Goal: Check status: Check status

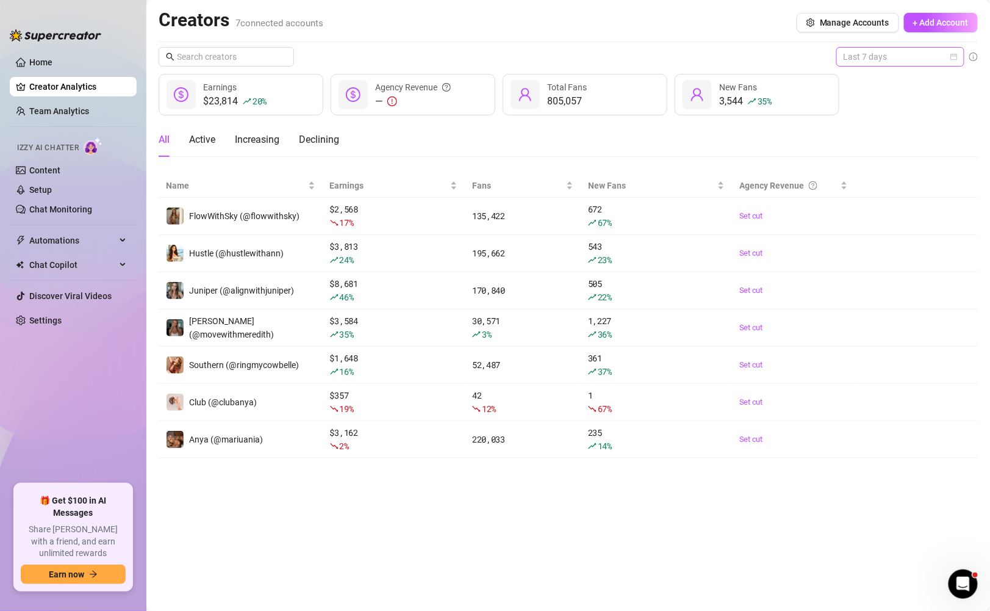
click at [857, 51] on span "Last 7 days" at bounding box center [901, 57] width 114 height 18
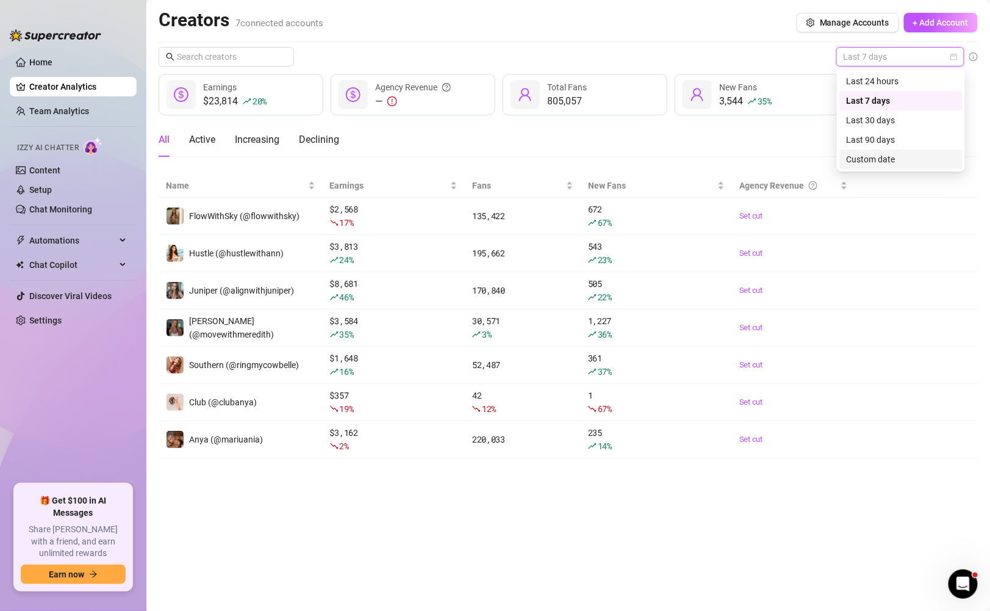
click at [857, 161] on div "Custom date" at bounding box center [901, 159] width 109 height 13
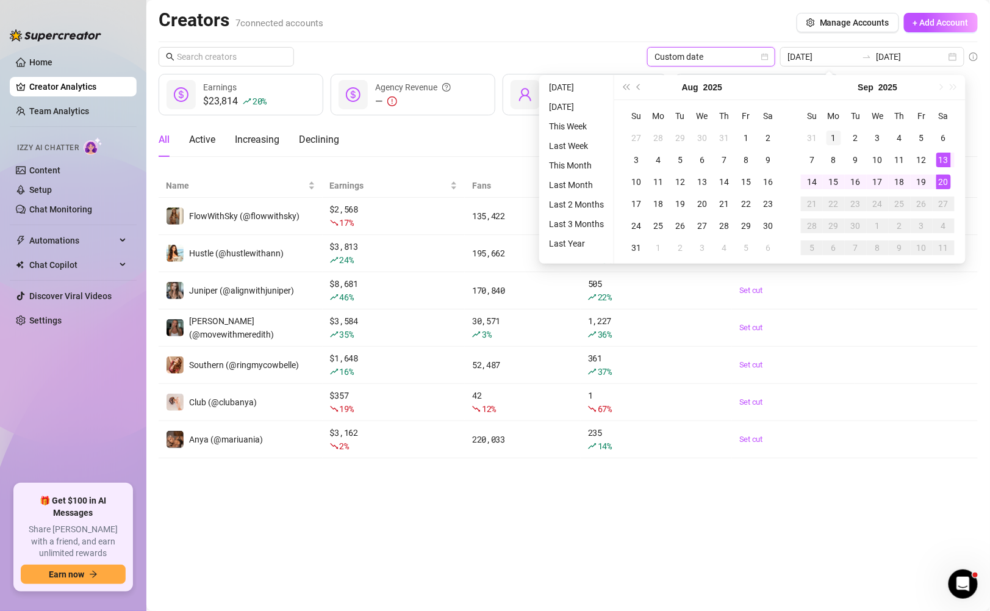
type input "[DATE]"
click at [823, 130] on td "1" at bounding box center [834, 138] width 22 height 22
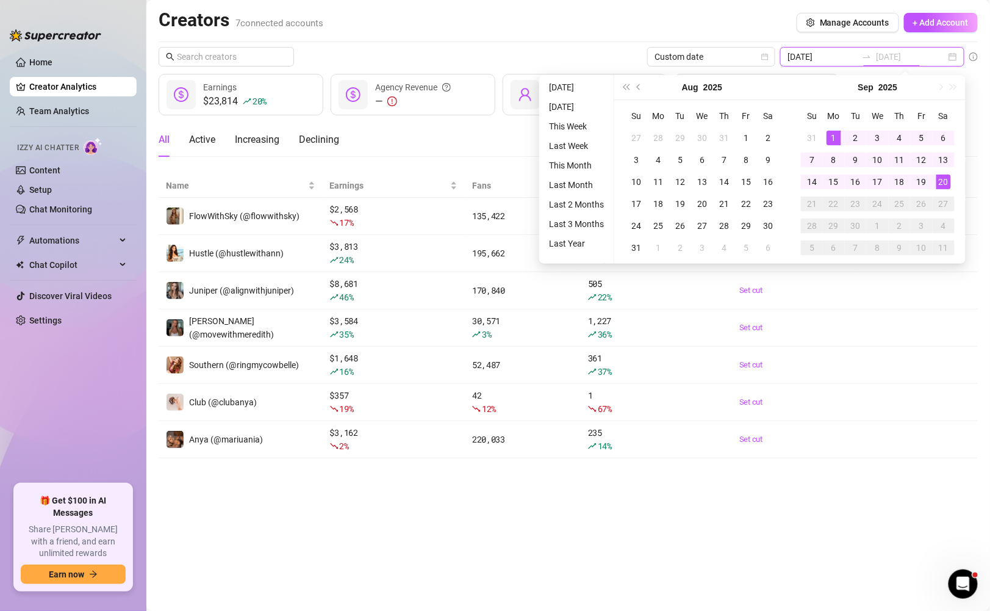
type input "[DATE]"
click at [940, 184] on div "20" at bounding box center [944, 182] width 15 height 15
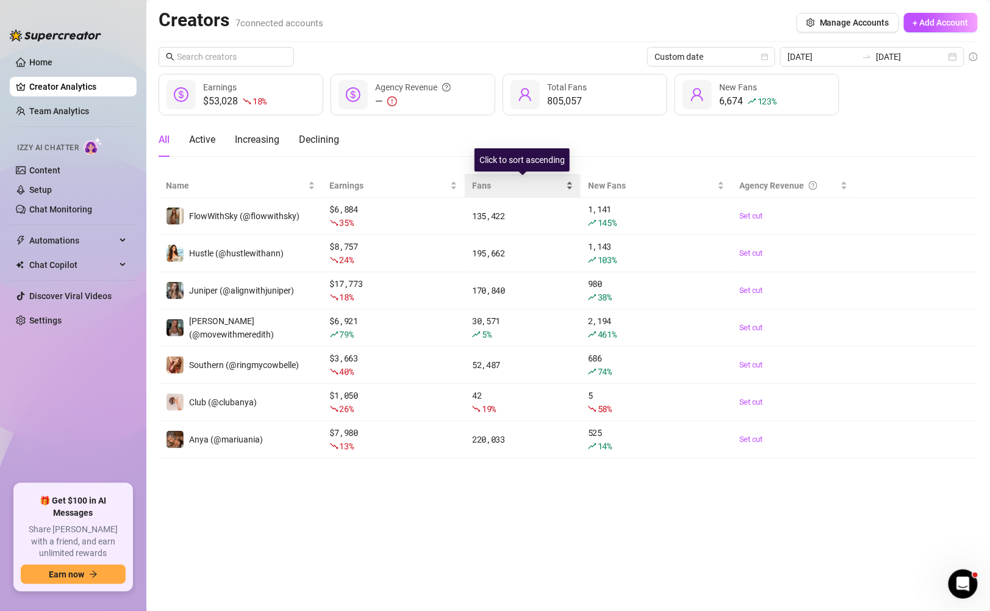
click at [472, 187] on div "Fans" at bounding box center [522, 185] width 101 height 13
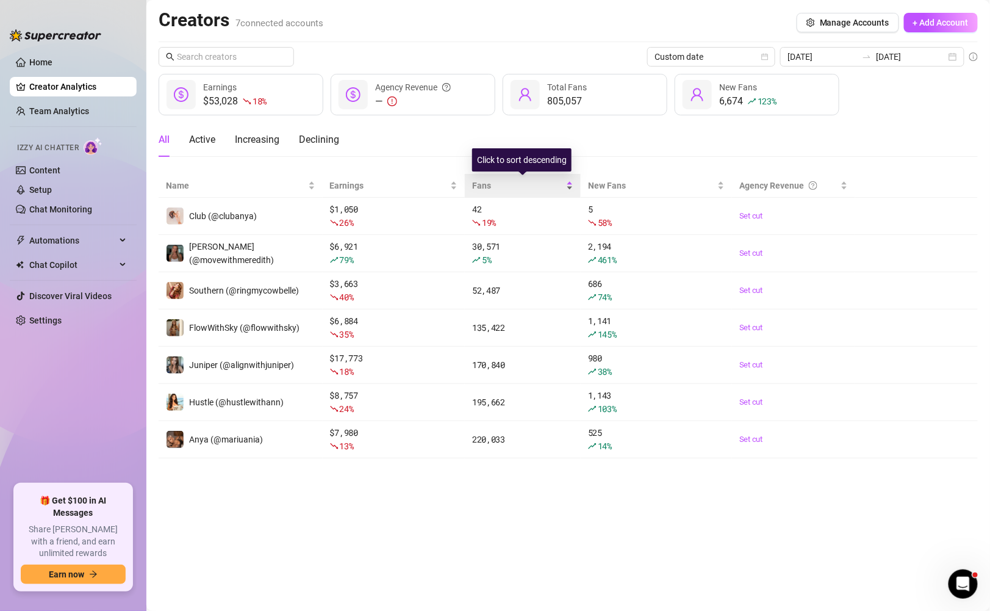
click at [472, 187] on div "Fans" at bounding box center [522, 185] width 101 height 13
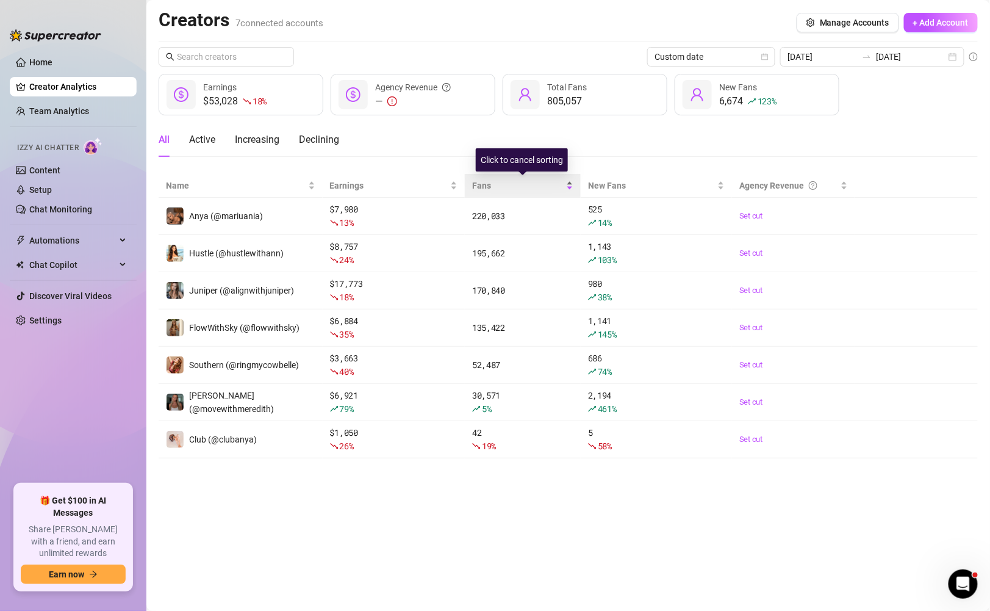
click at [472, 187] on div "Fans" at bounding box center [522, 185] width 101 height 13
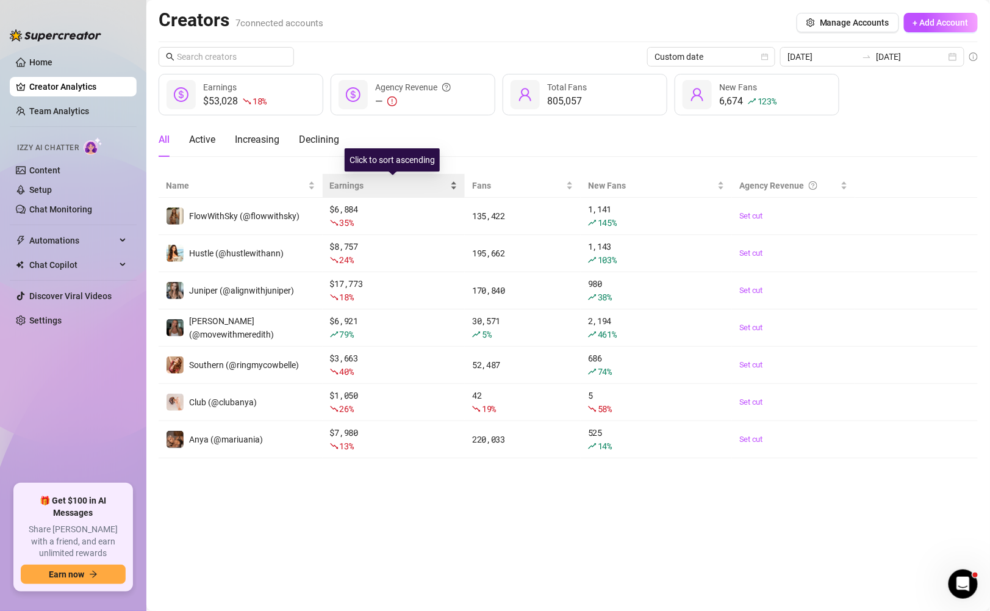
click at [451, 187] on div "Earnings" at bounding box center [394, 185] width 128 height 13
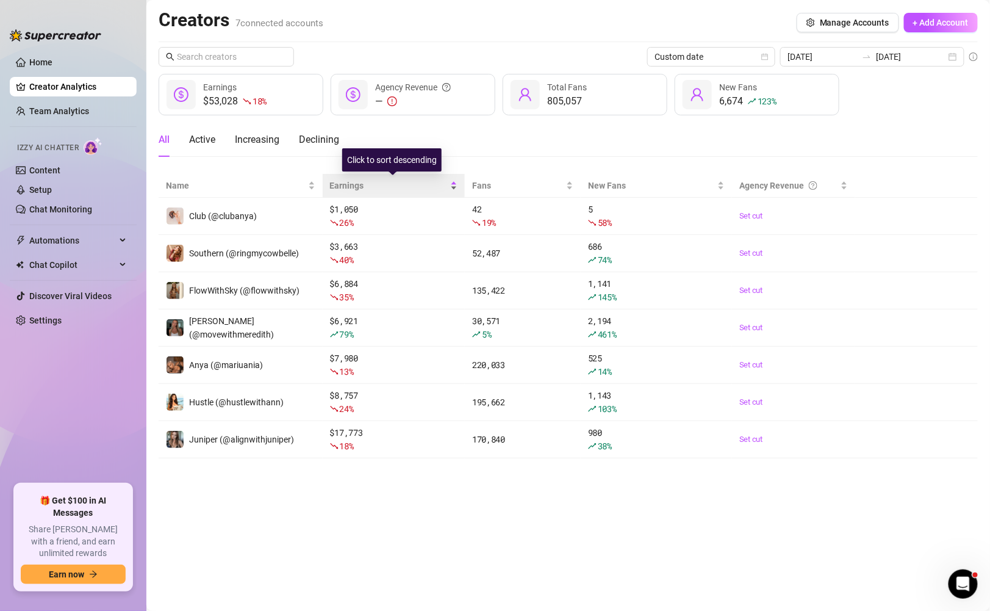
click at [452, 187] on div "Earnings" at bounding box center [394, 185] width 128 height 13
